Goal: Task Accomplishment & Management: Manage account settings

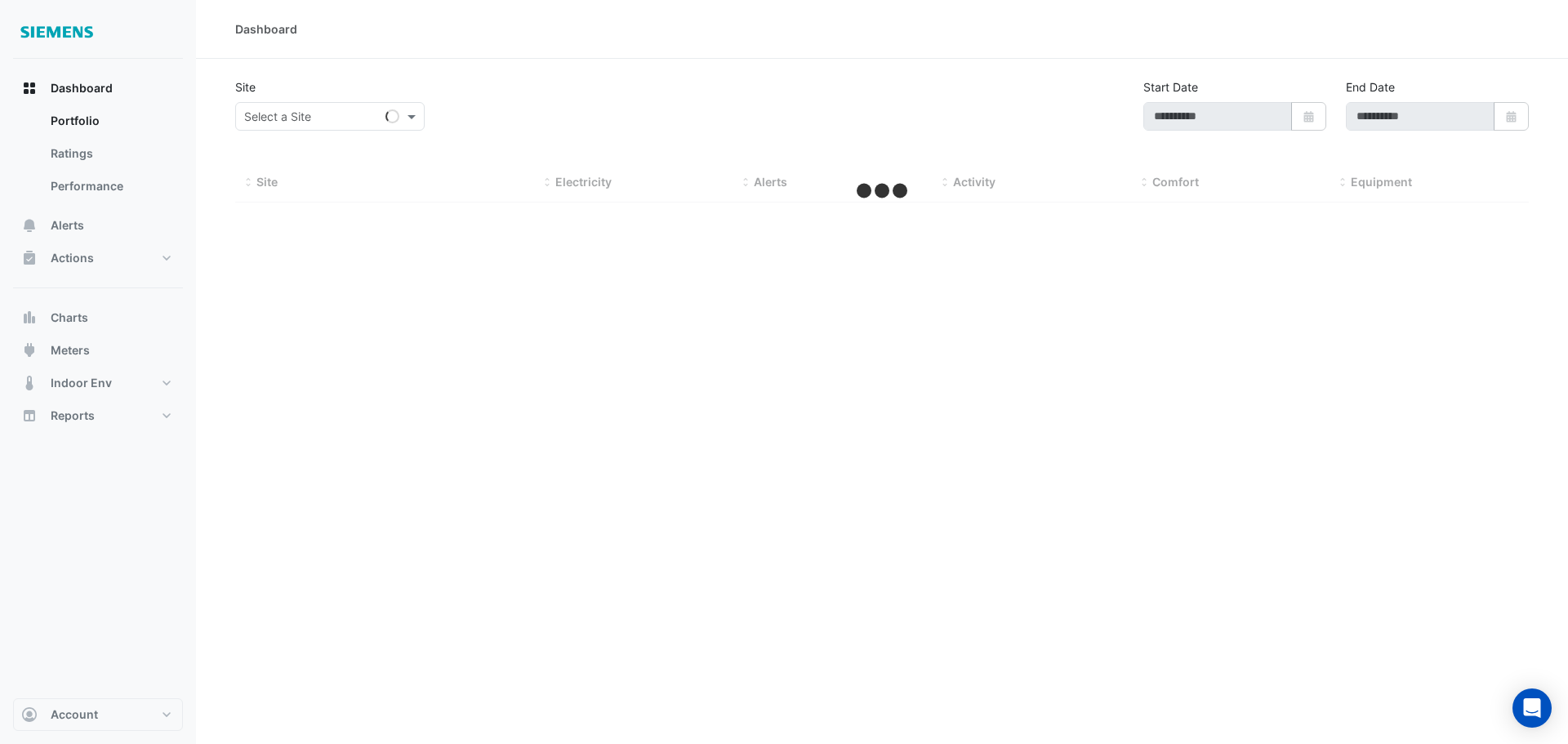
type input "**********"
select select "**"
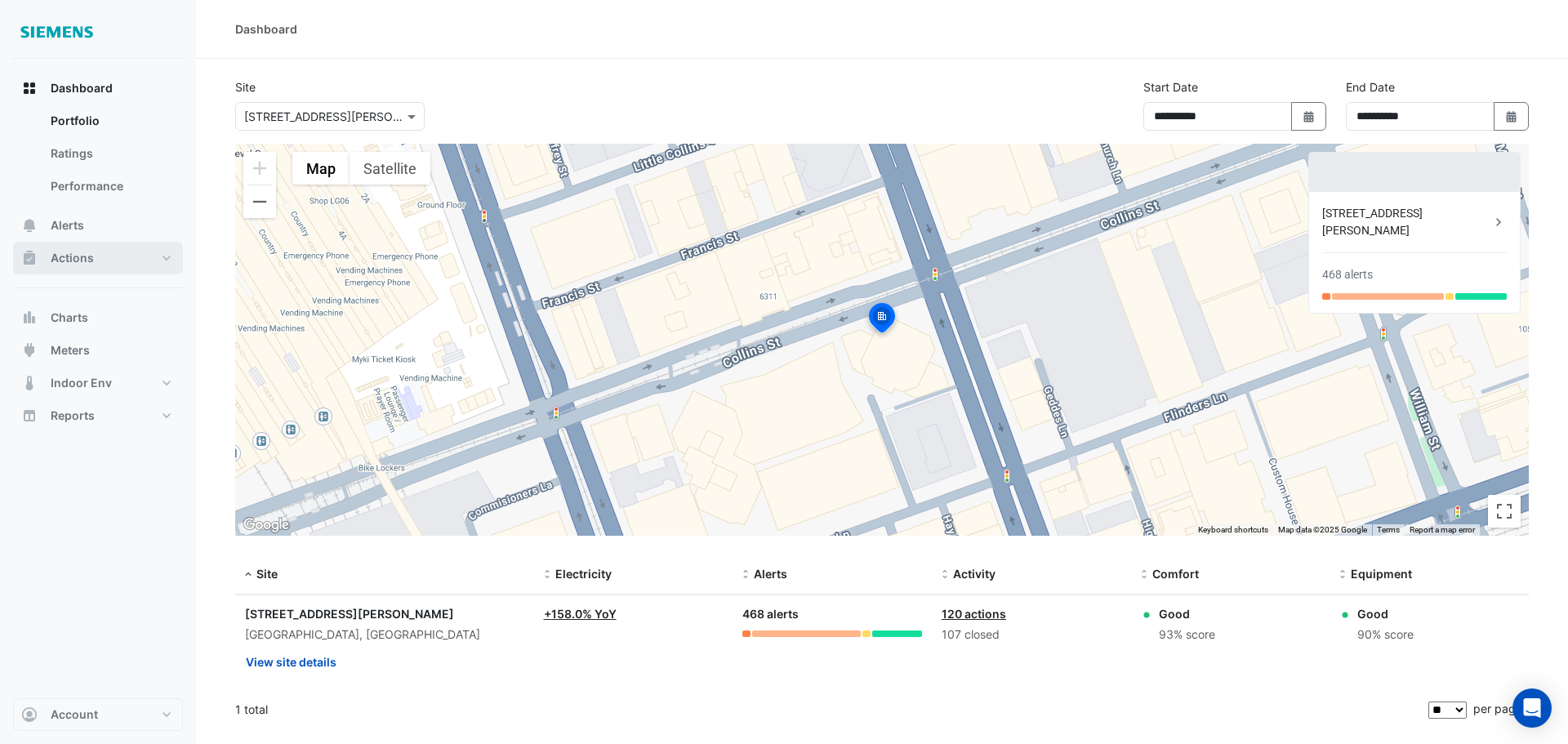
click at [99, 261] on button "Actions" at bounding box center [97, 258] width 170 height 32
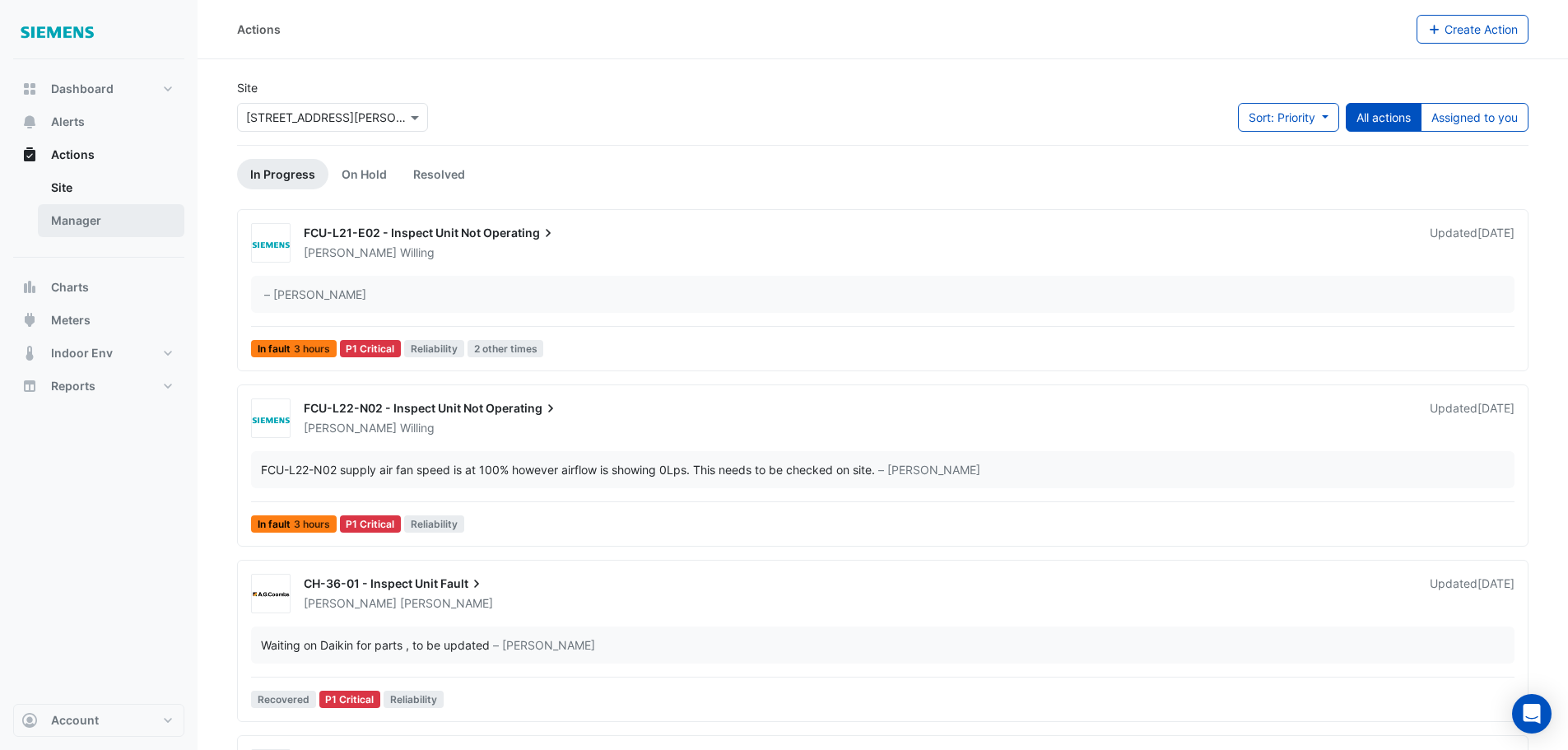
click at [91, 215] on link "Manager" at bounding box center [111, 220] width 146 height 33
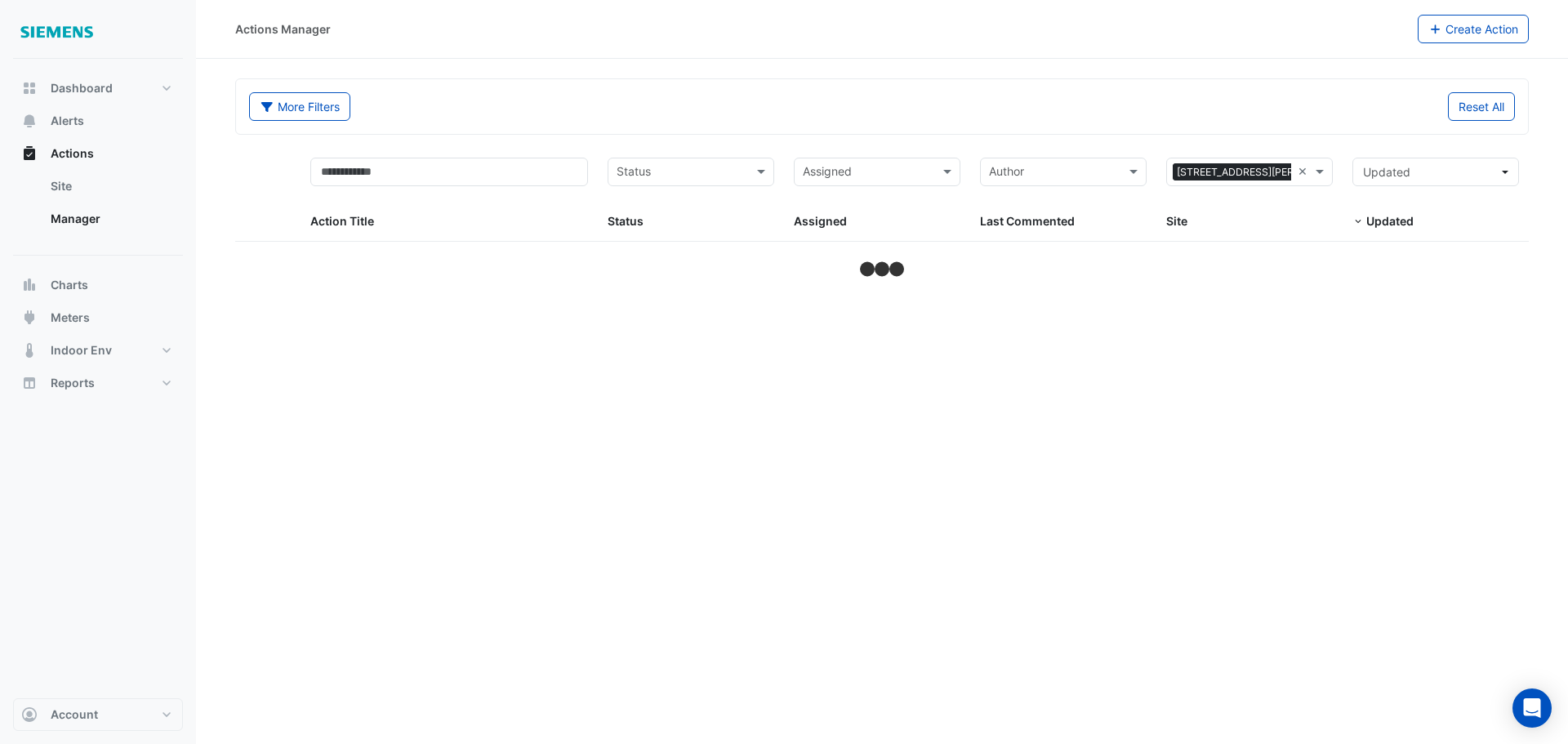
select select "**"
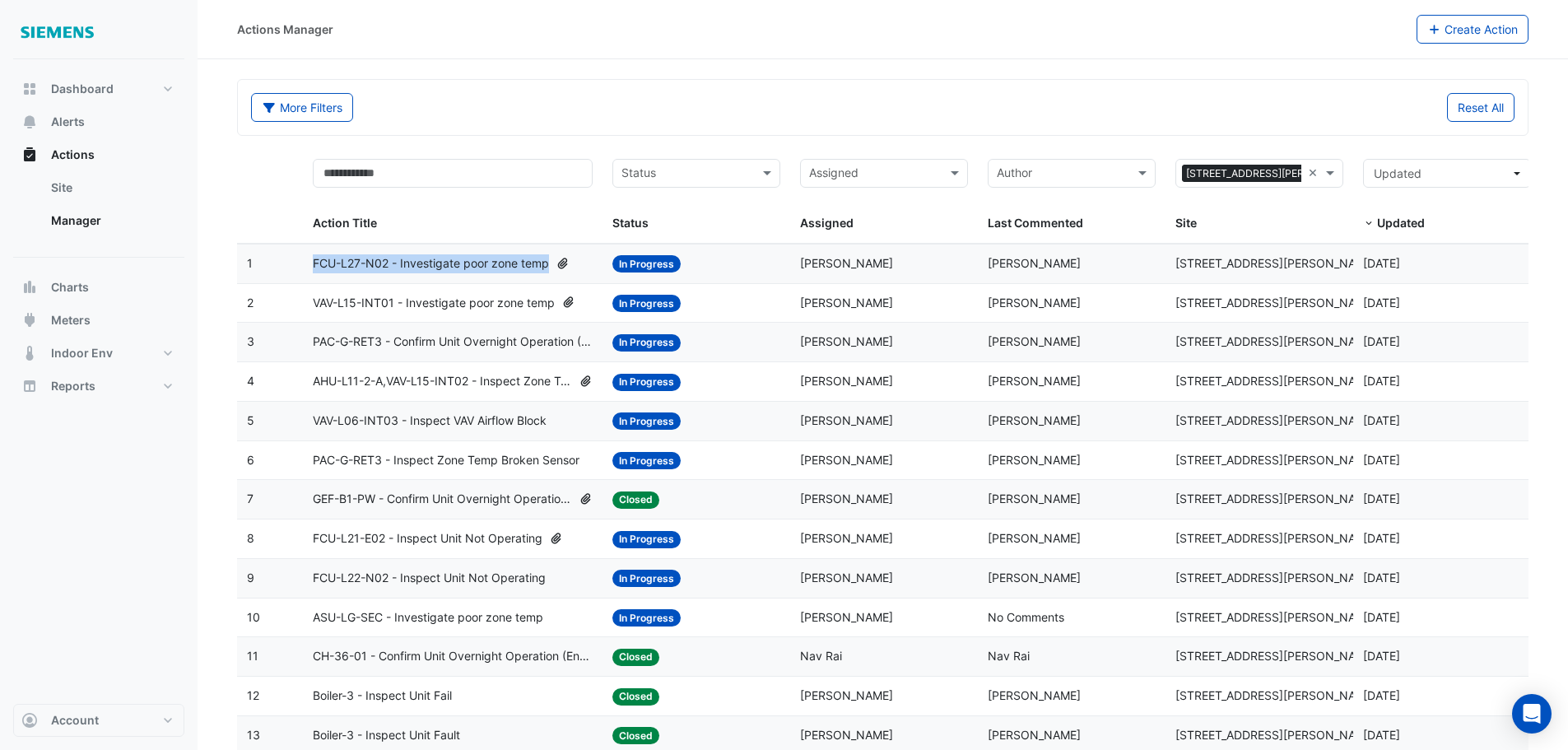
drag, startPoint x: 311, startPoint y: 261, endPoint x: 551, endPoint y: 269, distance: 240.1
click at [551, 269] on datatable-body-cell "Action Title: FCU-L27-N02 - Investigate poor zone temp" at bounding box center [452, 263] width 300 height 39
copy span "FCU-L27-N02 - Investigate poor zone temp"
click at [462, 301] on span "VAV-L15-INT01 - Investigate poor zone temp" at bounding box center [434, 304] width 242 height 19
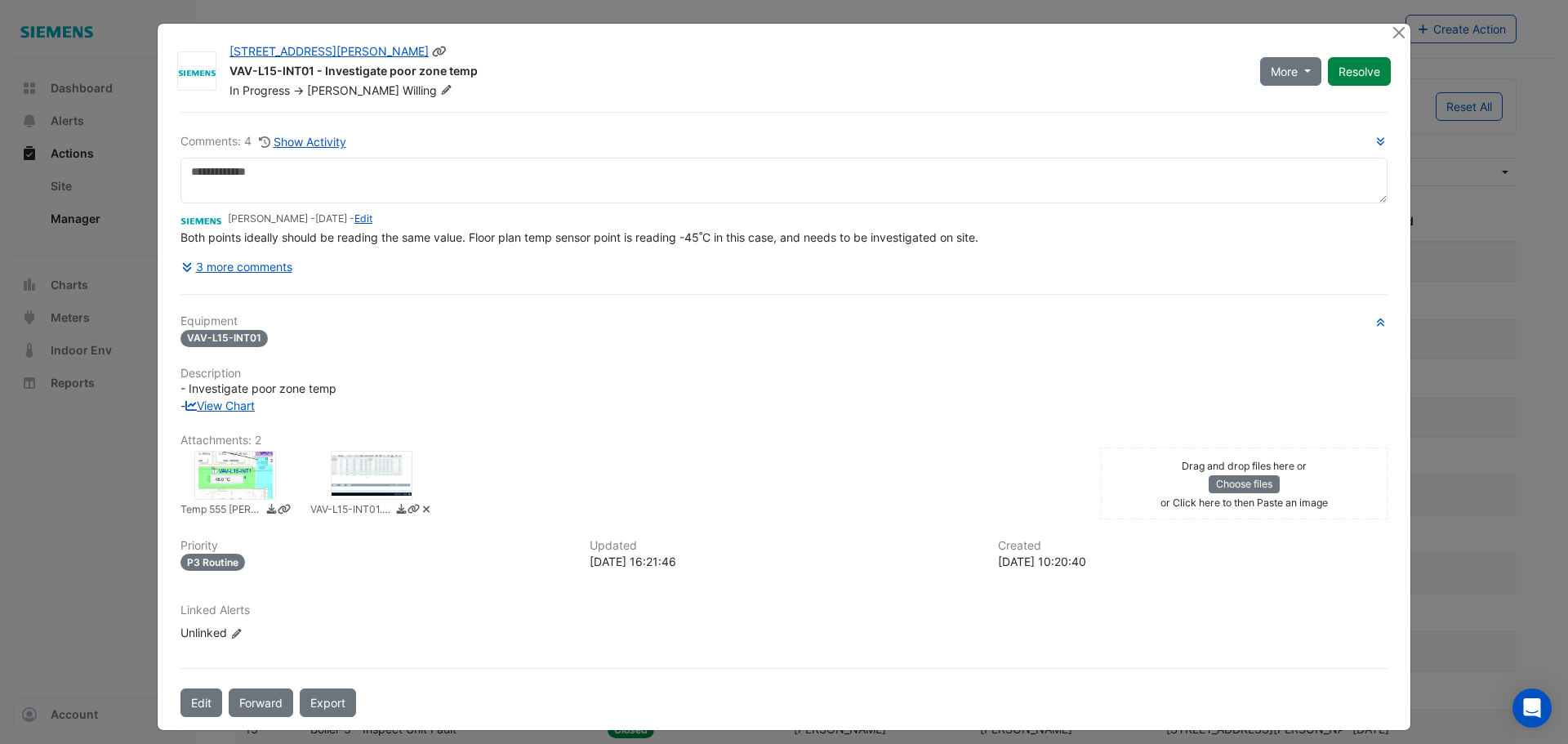
drag, startPoint x: 472, startPoint y: 68, endPoint x: 225, endPoint y: 72, distance: 247.0
click at [229, 72] on div "VAV-L15-INT01 - Investigate poor zone temp" at bounding box center [735, 73] width 1011 height 20
copy div "VAV-L15-INT01 - Investigate poor zone temp"
click at [1391, 34] on button "Close" at bounding box center [1398, 32] width 17 height 17
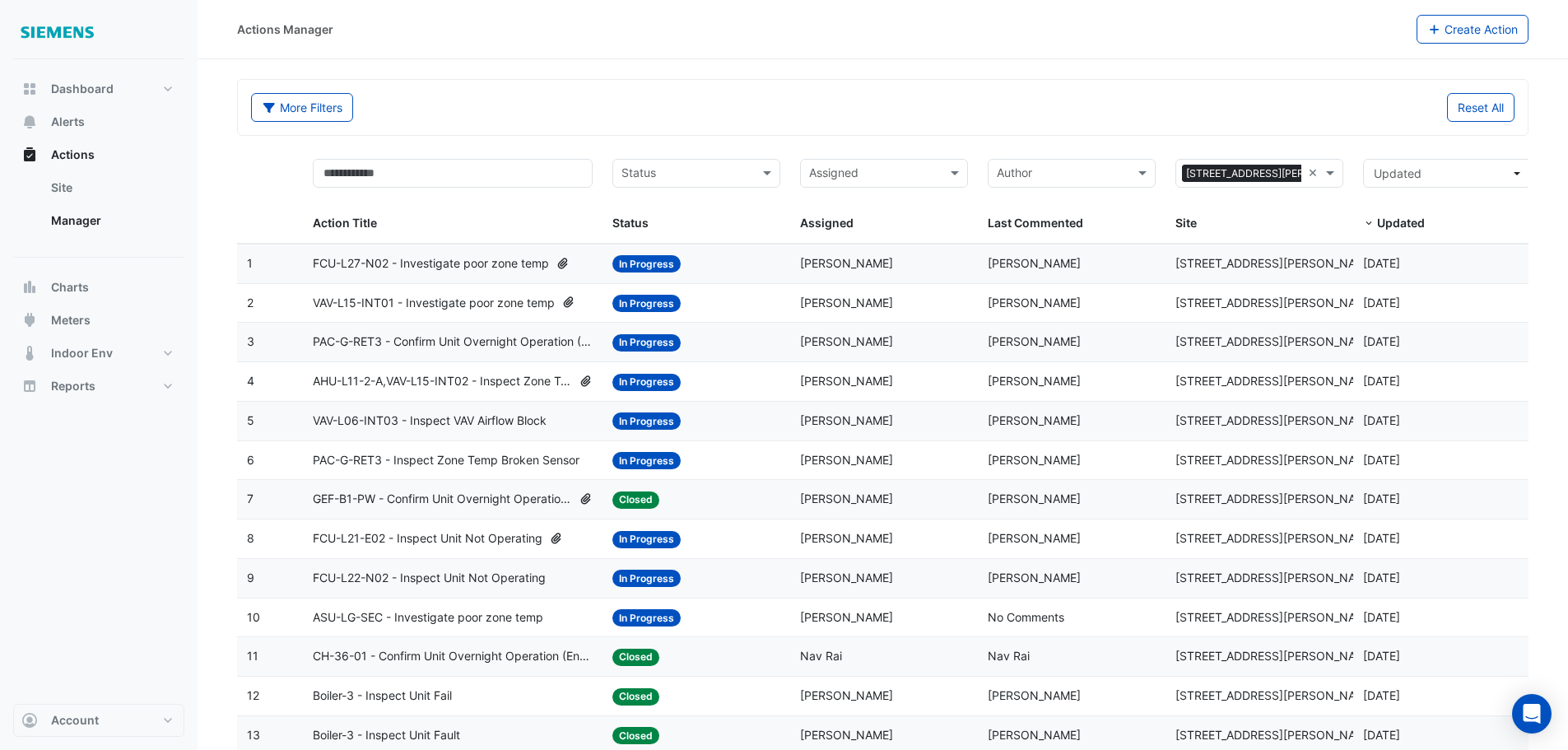
click at [492, 337] on span "PAC-G-RET3 - Confirm Unit Overnight Operation (Energy Waste)" at bounding box center [453, 342] width 280 height 19
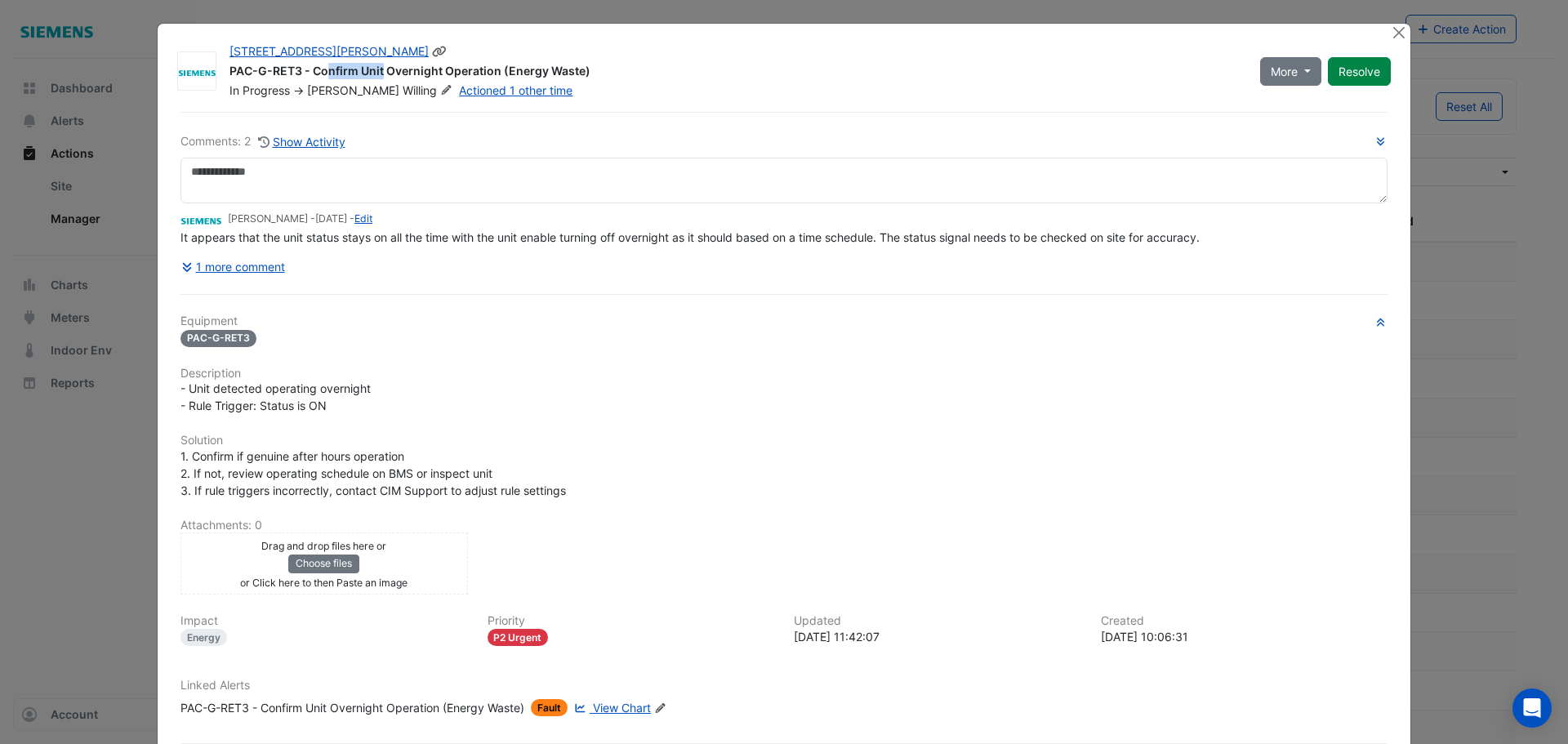
drag, startPoint x: 295, startPoint y: 72, endPoint x: 221, endPoint y: 70, distance: 74.0
click at [221, 70] on div "[STREET_ADDRESS][PERSON_NAME] PAC-G-RET3 - Confirm Unit Overnight Operation (En…" at bounding box center [735, 71] width 1031 height 55
copy div "PAC-G-RET3"
drag, startPoint x: 488, startPoint y: 70, endPoint x: 308, endPoint y: 67, distance: 180.0
click at [308, 67] on div "PAC-G-RET3 - Confirm Unit Overnight Operation (Energy Waste)" at bounding box center [735, 73] width 1011 height 20
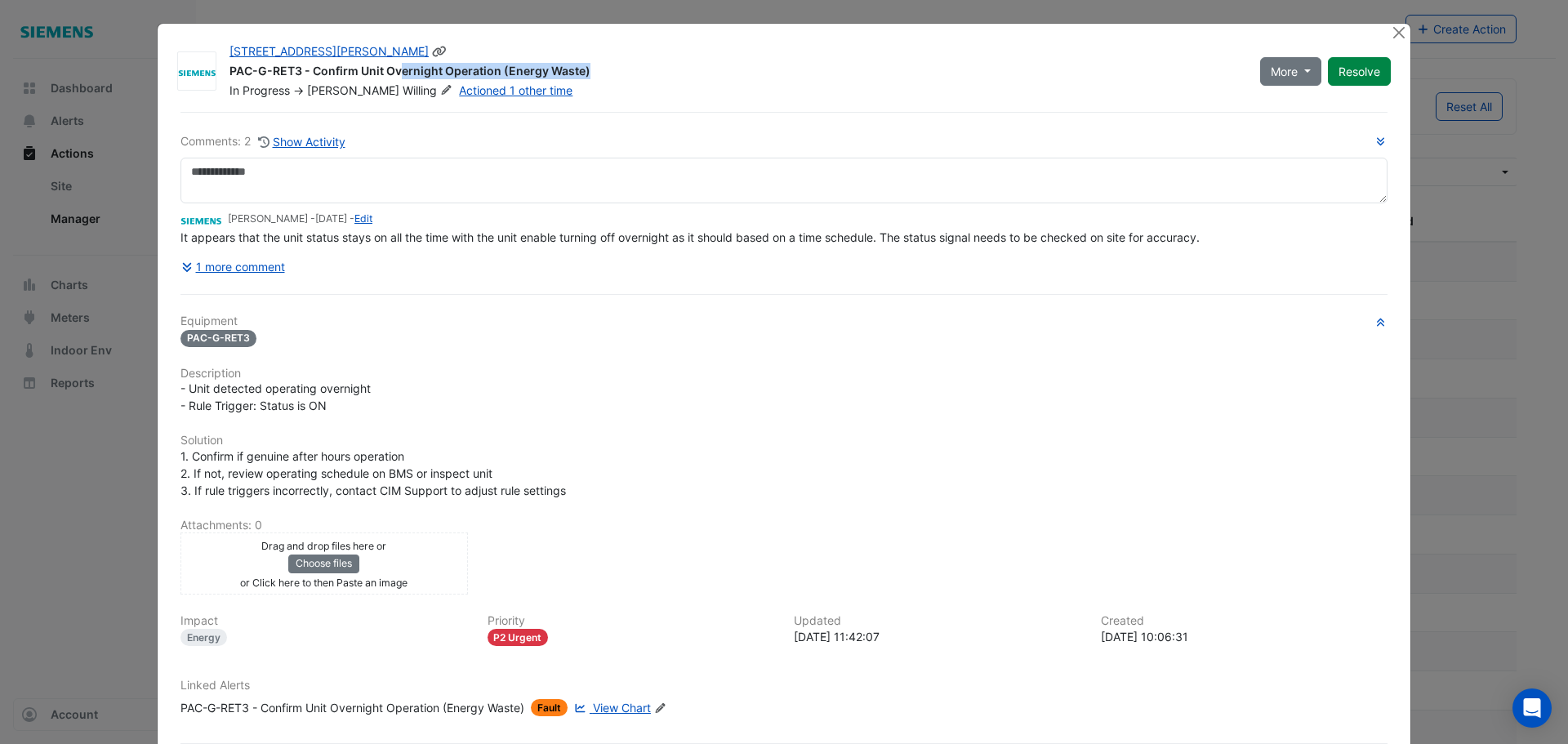
copy div "Confirm Unit Overnight Operation"
click at [1394, 33] on button "Close" at bounding box center [1398, 32] width 17 height 17
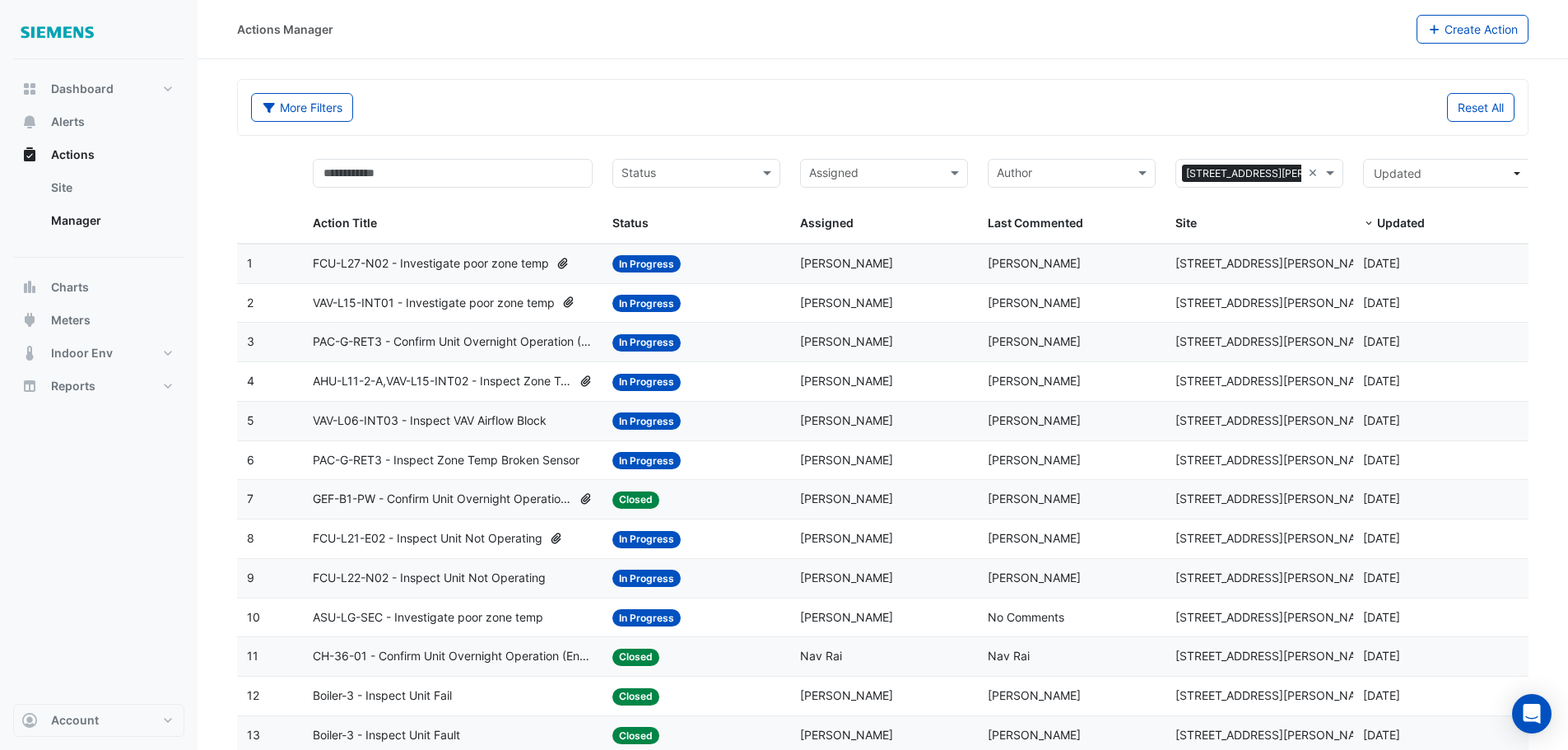
click at [397, 382] on span "AHU-L11-2-A,VAV-L15-INT02 - Inspect Zone Temp Broken Sensor" at bounding box center [443, 382] width 260 height 19
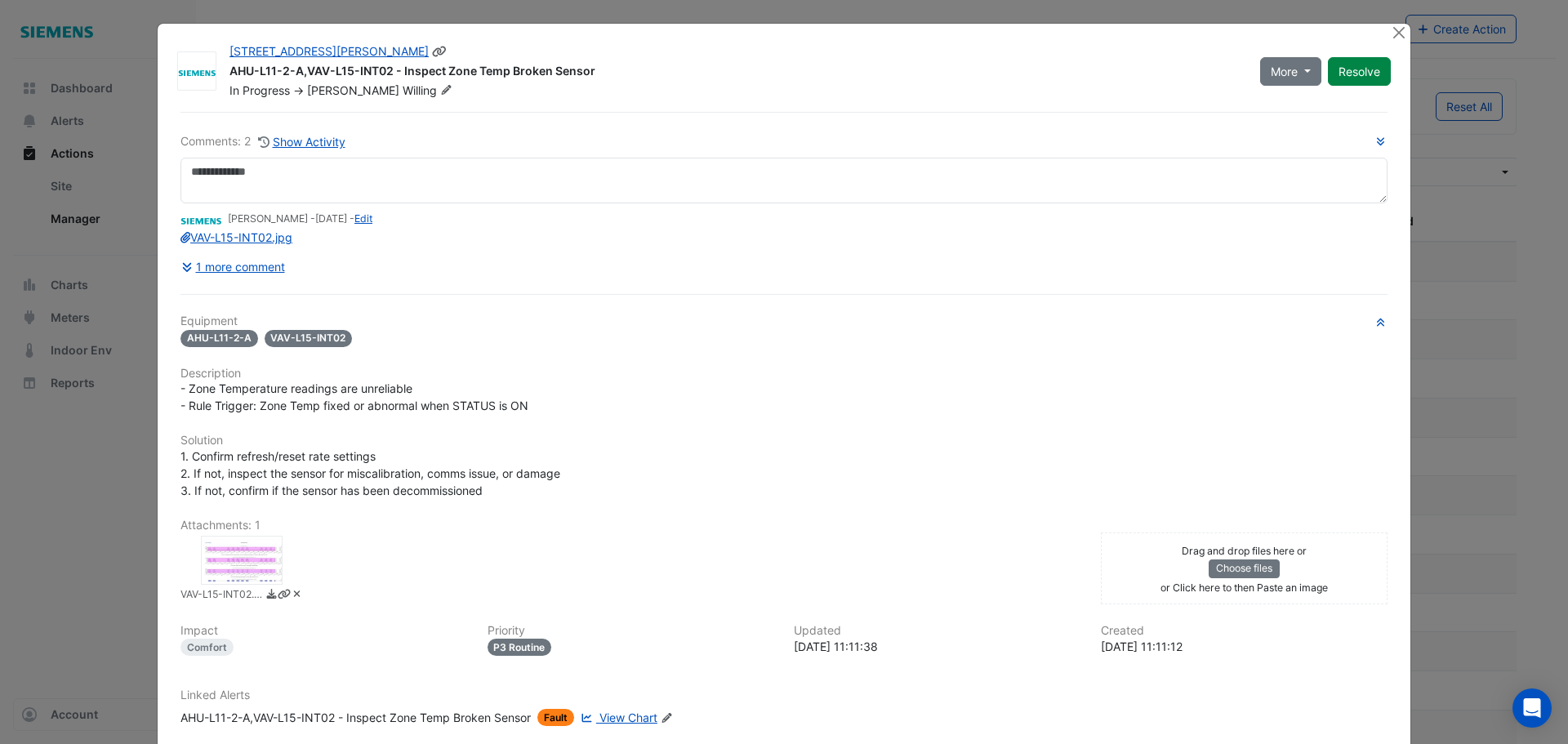
drag, startPoint x: 584, startPoint y: 71, endPoint x: 224, endPoint y: 72, distance: 360.0
click at [229, 72] on div "AHU-L11-2-A,VAV-L15-INT02 - Inspect Zone Temp Broken Sensor" at bounding box center [735, 73] width 1011 height 20
copy div "AHU-L11-2-A,VAV-L15-INT02 - Inspect Zone Temp Broken Sensor"
drag, startPoint x: 1400, startPoint y: 29, endPoint x: 1383, endPoint y: 34, distance: 17.7
click at [1400, 29] on button "Close" at bounding box center [1398, 32] width 17 height 17
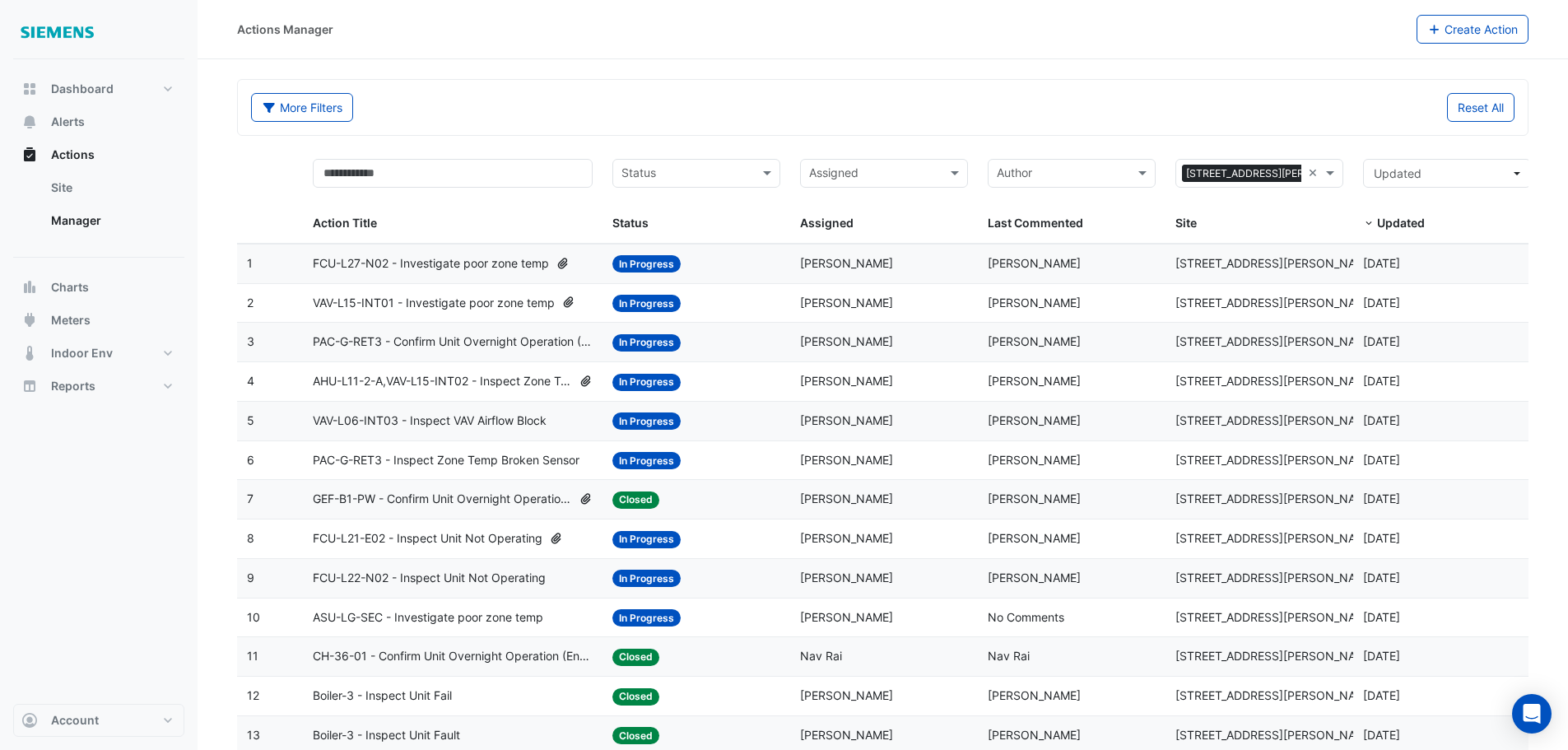
click at [471, 414] on span "VAV-L06-INT03 - Inspect VAV Airflow Block" at bounding box center [430, 421] width 234 height 19
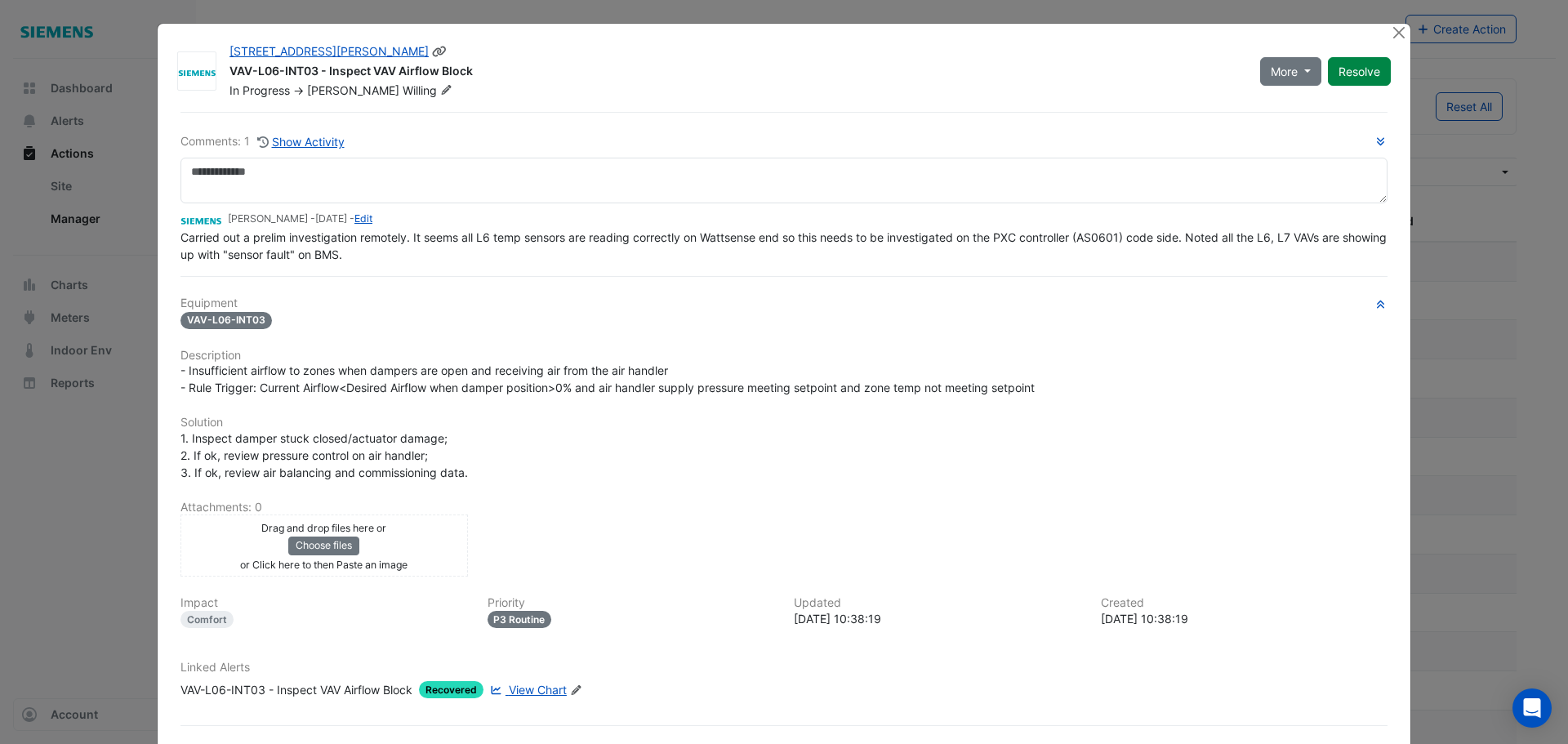
drag, startPoint x: 467, startPoint y: 72, endPoint x: 224, endPoint y: 73, distance: 243.0
click at [229, 73] on div "VAV-L06-INT03 - Inspect VAV Airflow Block" at bounding box center [735, 73] width 1011 height 20
copy div "VAV-L06-INT03 - Inspect VAV Airflow Block"
click at [1391, 34] on button "Close" at bounding box center [1398, 32] width 17 height 17
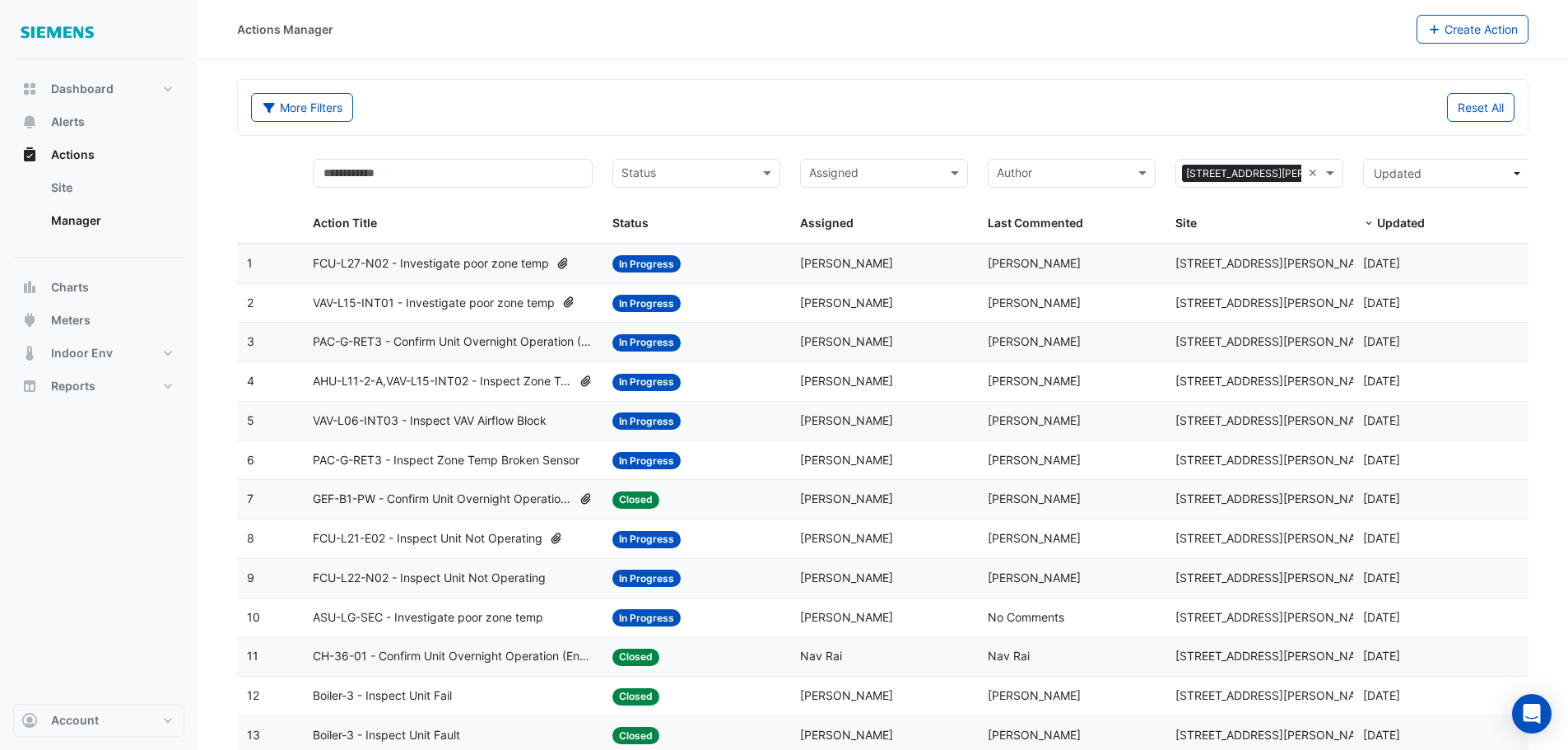
click at [474, 462] on span "PAC-G-RET3 - Inspect Zone Temp Broken Sensor" at bounding box center [446, 461] width 267 height 19
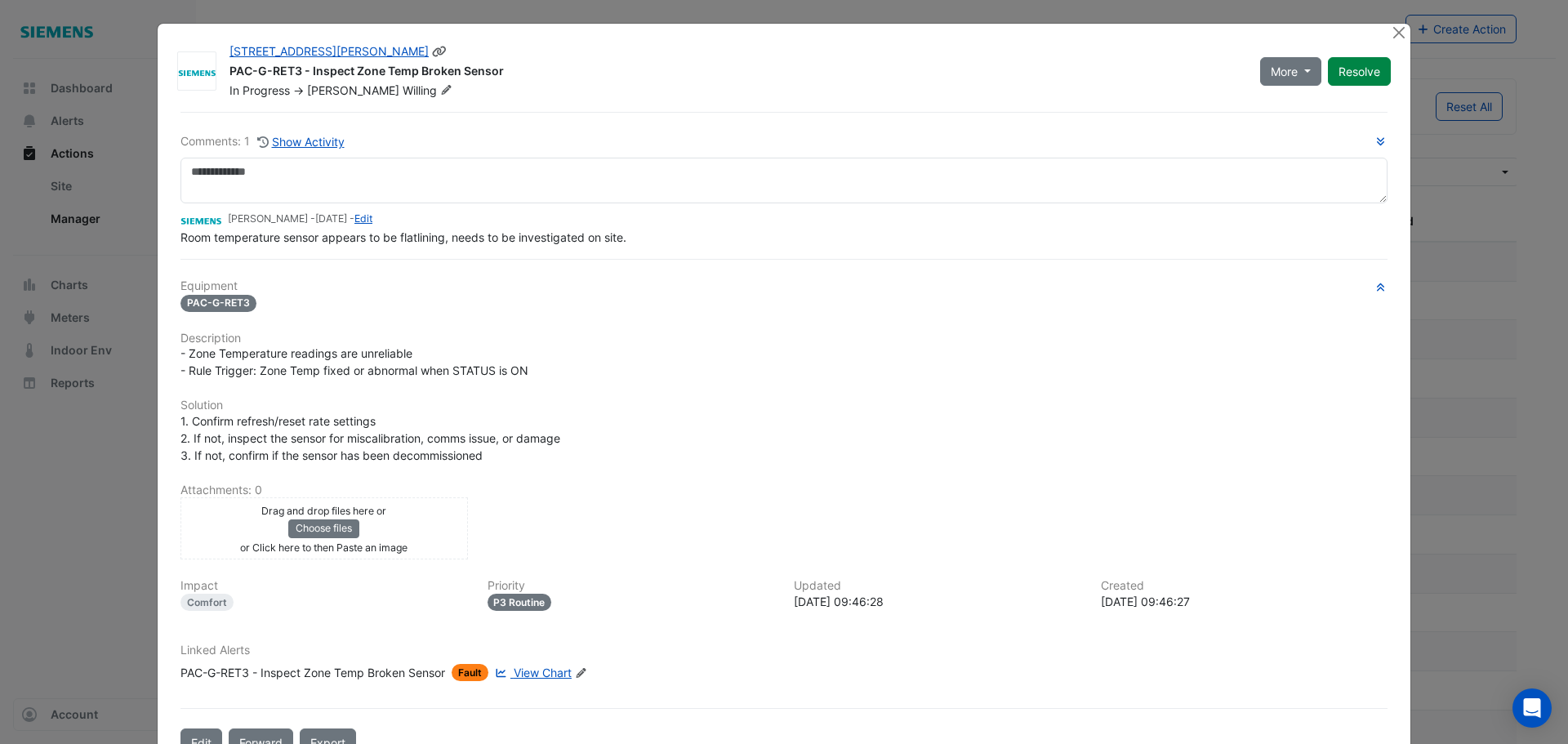
drag, startPoint x: 497, startPoint y: 68, endPoint x: 224, endPoint y: 67, distance: 273.0
click at [229, 67] on div "PAC-G-RET3 - Inspect Zone Temp Broken Sensor" at bounding box center [735, 73] width 1011 height 20
copy div "PAC-G-RET3 - Inspect Zone Temp Broken Sensor"
drag, startPoint x: 1389, startPoint y: 32, endPoint x: 1382, endPoint y: 37, distance: 8.6
click at [1390, 32] on button "Close" at bounding box center [1398, 32] width 17 height 17
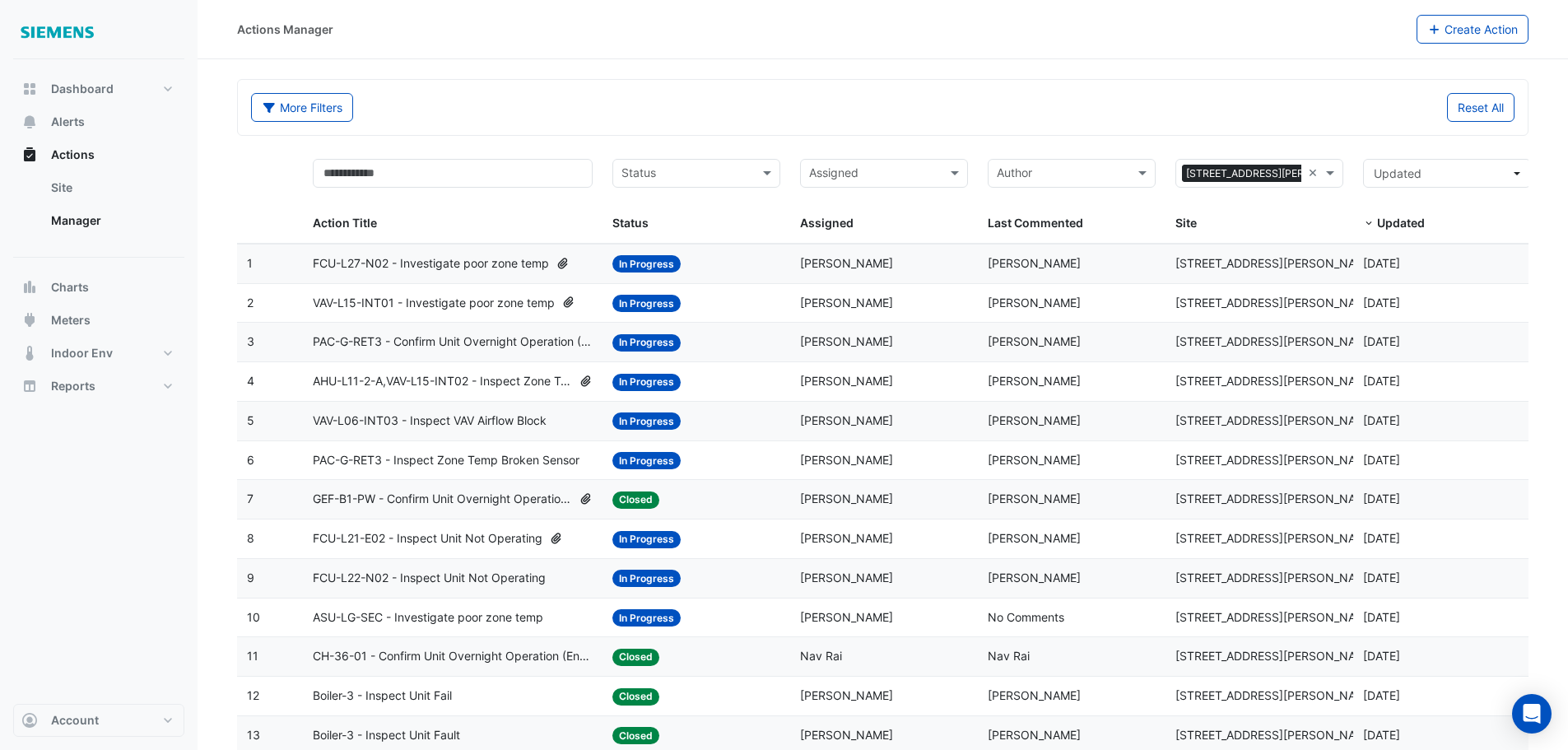
scroll to position [83, 0]
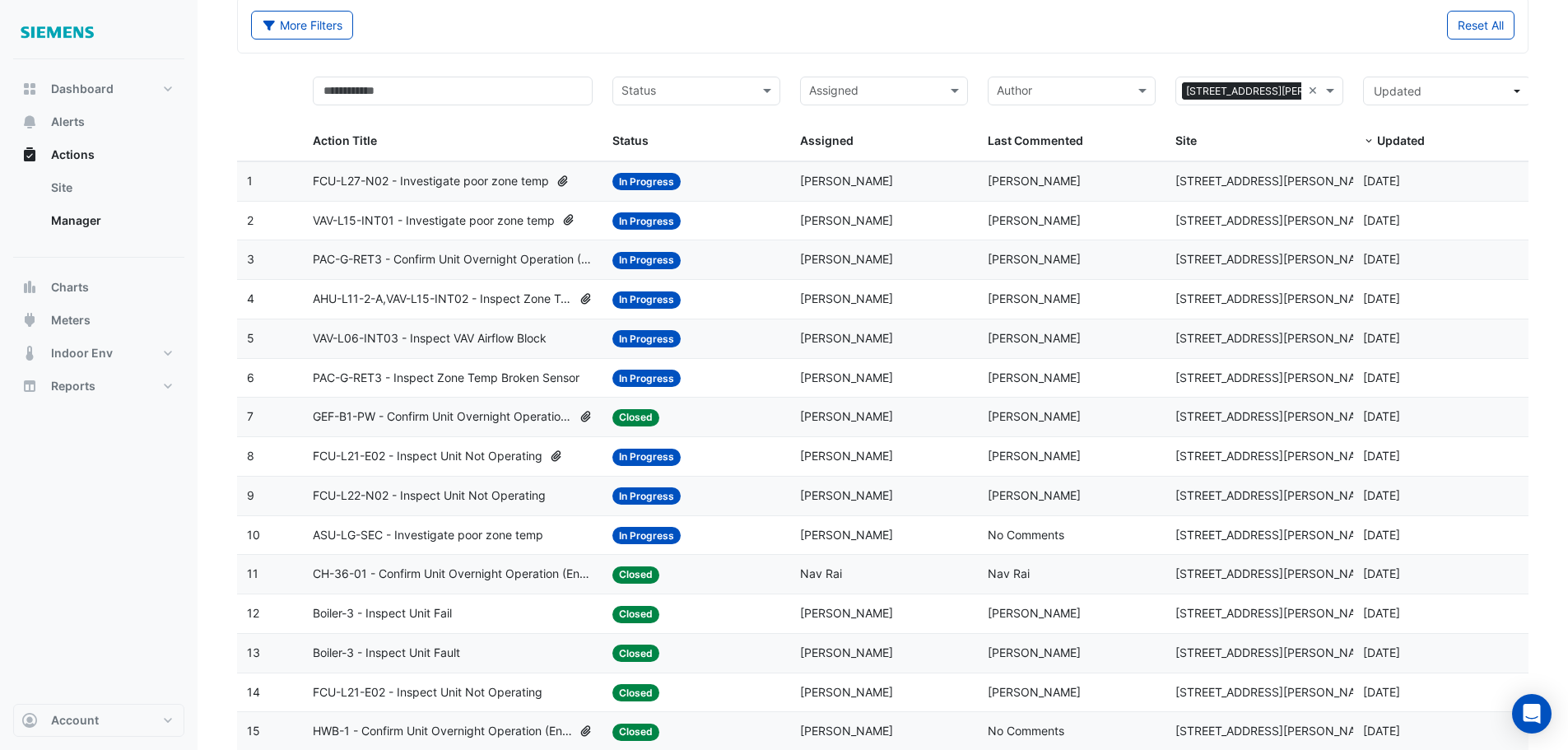
click at [514, 457] on span "FCU-L21-E02 - Inspect Unit Not Operating" at bounding box center [427, 457] width 230 height 19
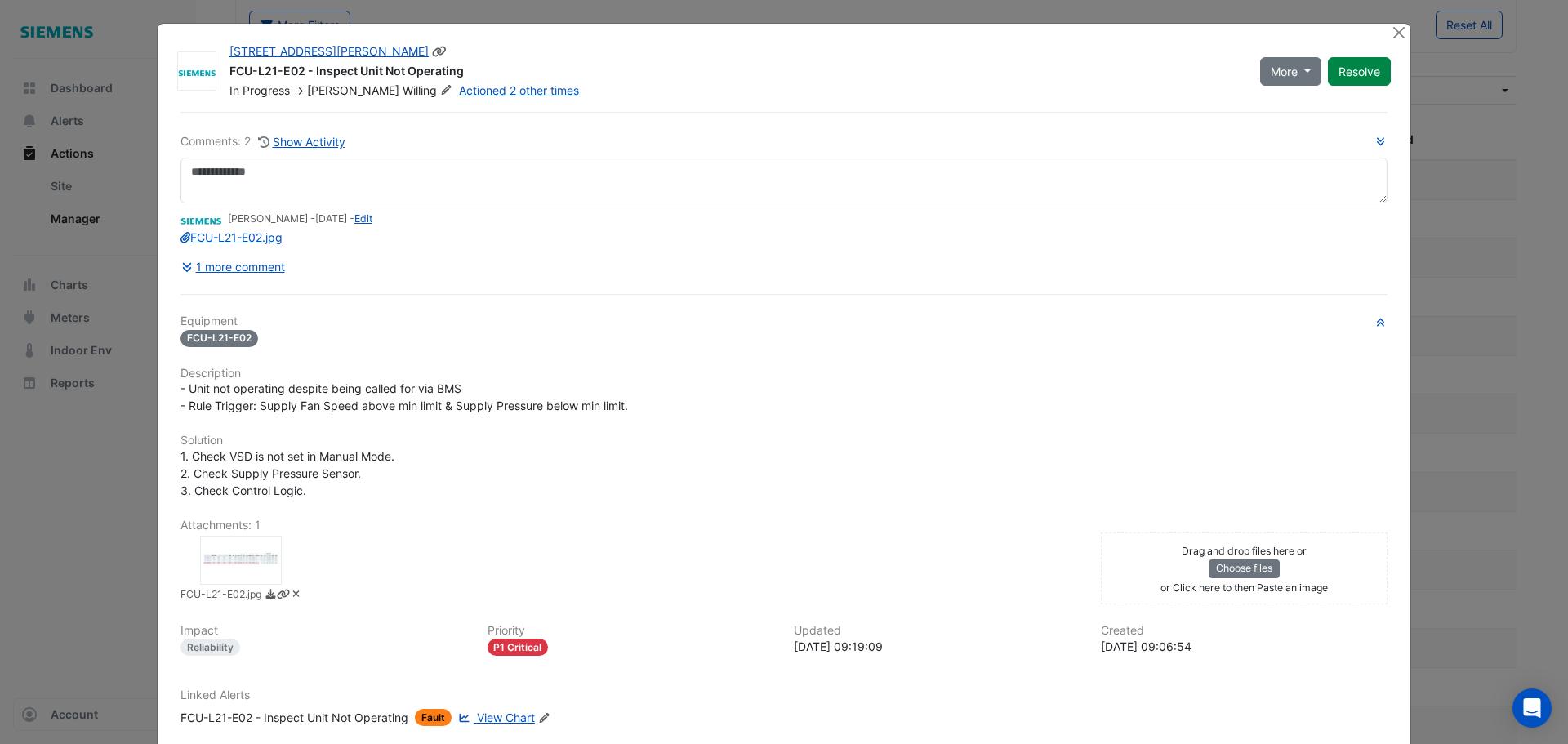
drag, startPoint x: 468, startPoint y: 70, endPoint x: 214, endPoint y: 73, distance: 254.0
click at [219, 73] on div "[STREET_ADDRESS][PERSON_NAME] FCU-L21-E02 - Inspect Unit Not Operating In Progr…" at bounding box center [735, 71] width 1031 height 55
copy div "FCU-L21-E02 - Inspect Unit Not Operating"
click at [1393, 35] on button "Close" at bounding box center [1398, 32] width 17 height 17
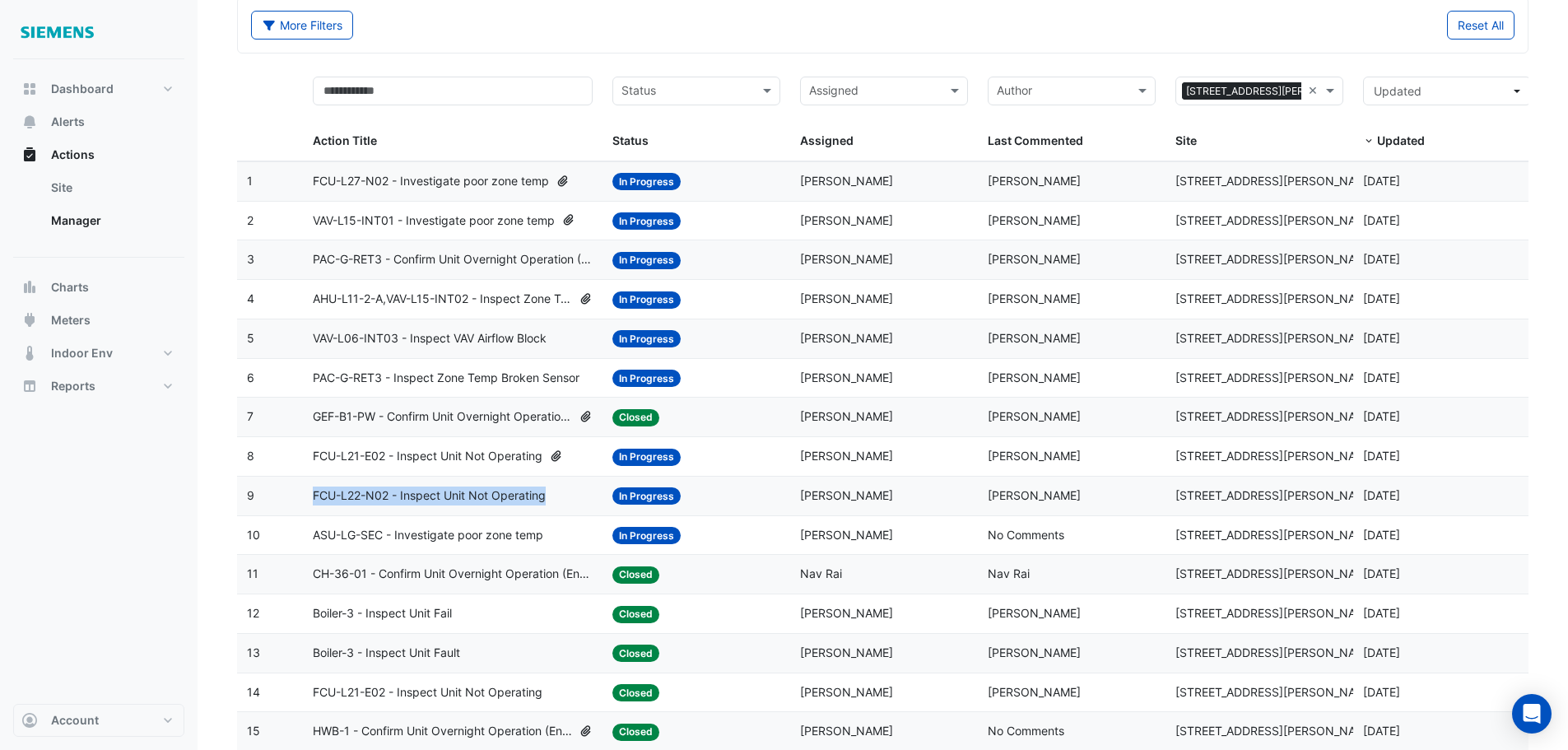
drag, startPoint x: 554, startPoint y: 498, endPoint x: 314, endPoint y: 495, distance: 240.0
click at [314, 495] on div "FCU-L22-N02 - Inspect Unit Not Operating" at bounding box center [453, 496] width 280 height 19
copy span "FCU-L22-N02 - Inspect Unit Not Operating"
drag, startPoint x: 546, startPoint y: 533, endPoint x: 314, endPoint y: 537, distance: 232.0
click at [314, 537] on div "ASU-LG-SEC - Investigate poor zone temp" at bounding box center [453, 536] width 280 height 19
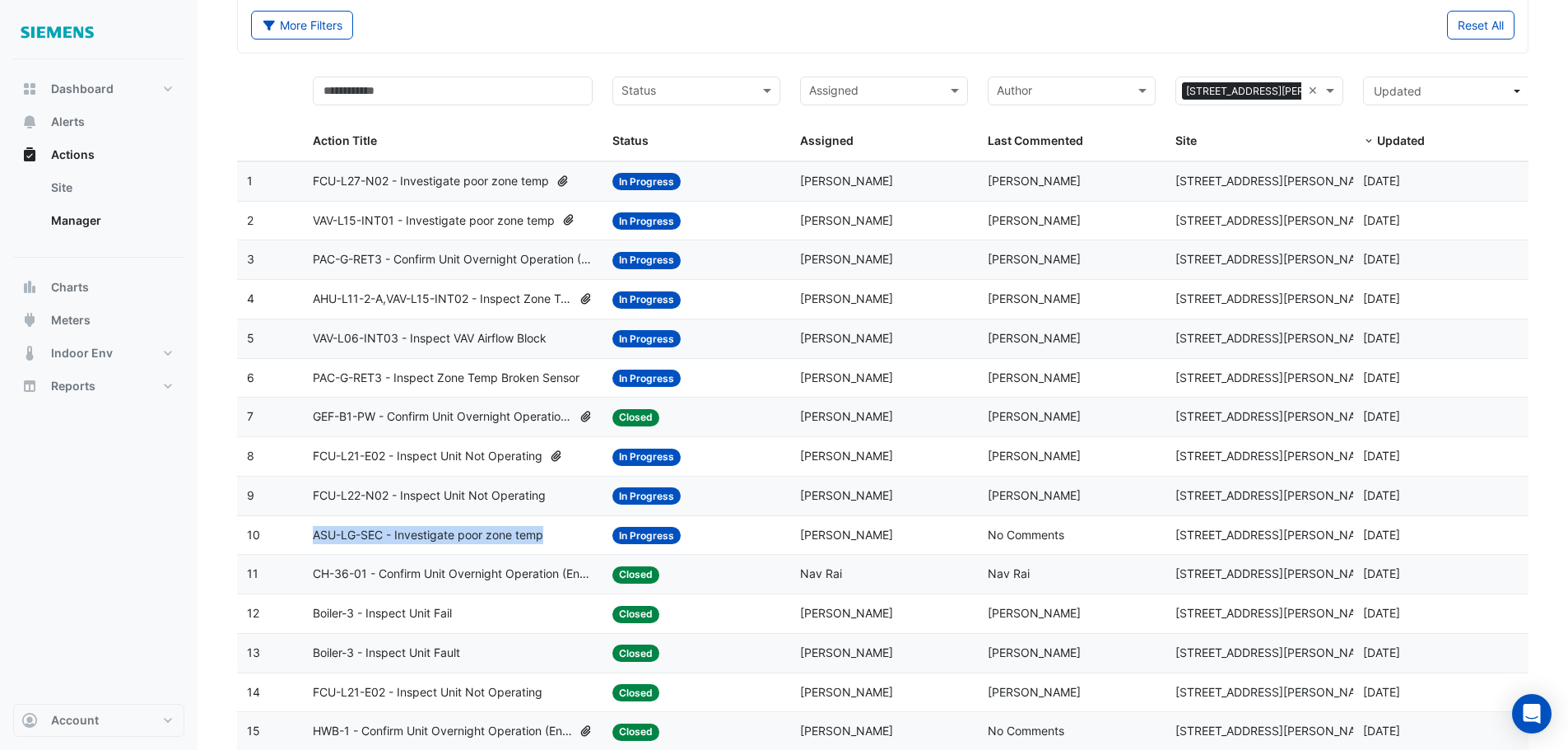
copy span "ASU-LG-SEC - Investigate poor zone temp"
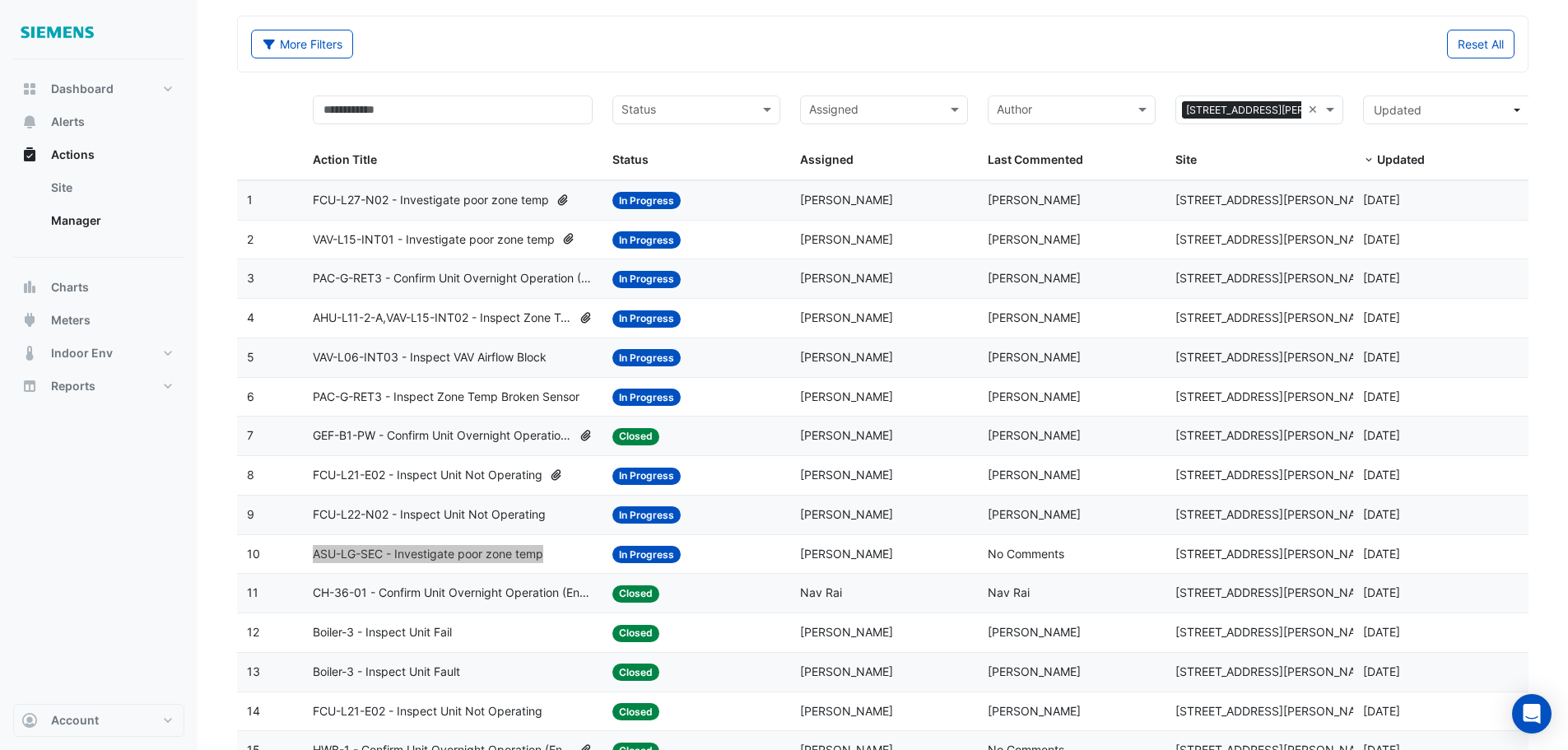
scroll to position [0, 0]
